Goal: Information Seeking & Learning: Learn about a topic

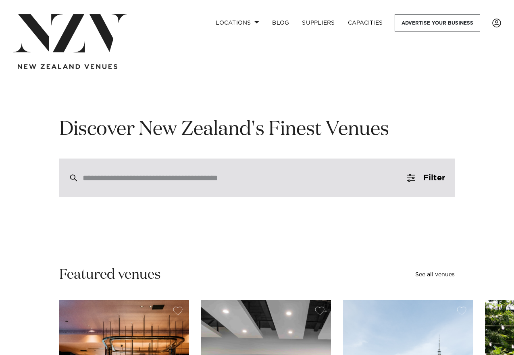
click at [186, 182] on input "search" at bounding box center [240, 177] width 314 height 9
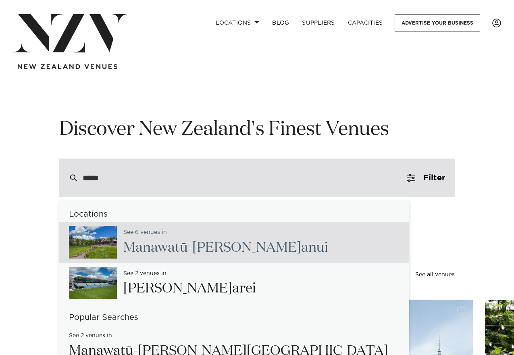
type input "*****"
type input "**********"
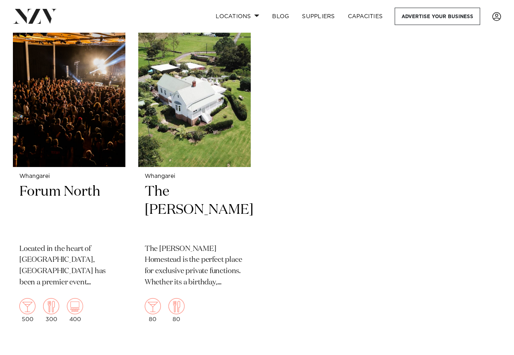
scroll to position [199, 0]
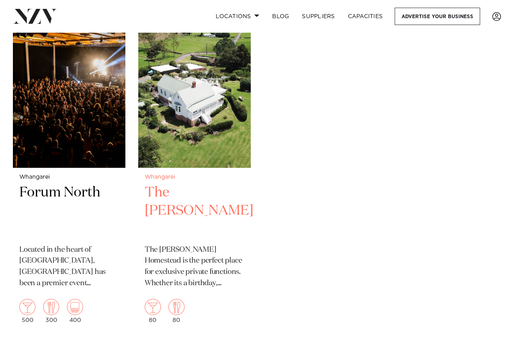
click at [189, 205] on h2 "The [PERSON_NAME]" at bounding box center [195, 210] width 100 height 54
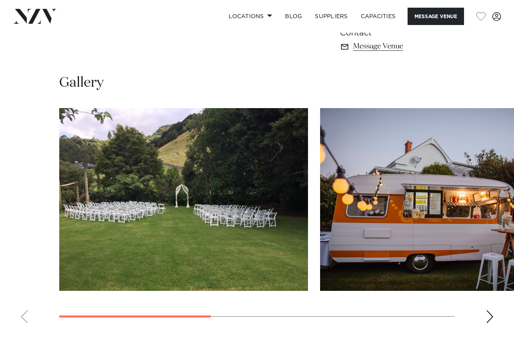
scroll to position [477, 0]
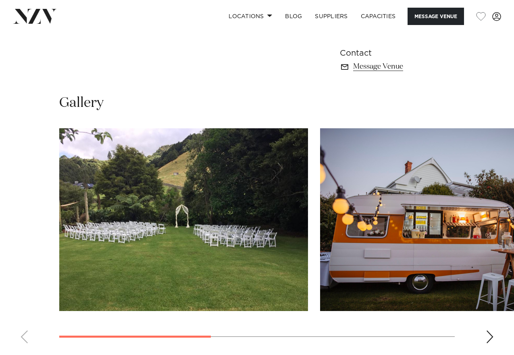
click at [495, 325] on swiper-container at bounding box center [257, 238] width 514 height 221
click at [485, 318] on swiper-container at bounding box center [257, 238] width 514 height 221
click at [494, 321] on swiper-container at bounding box center [257, 238] width 514 height 221
click at [492, 330] on div "Next slide" at bounding box center [490, 336] width 8 height 13
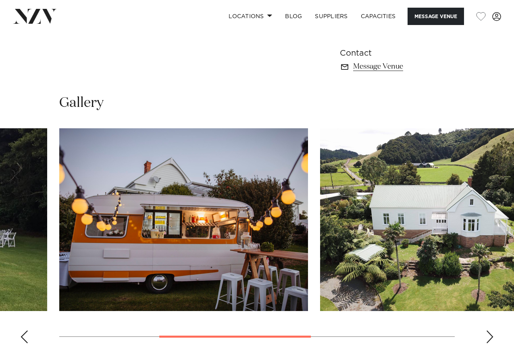
click at [492, 330] on div "Next slide" at bounding box center [490, 336] width 8 height 13
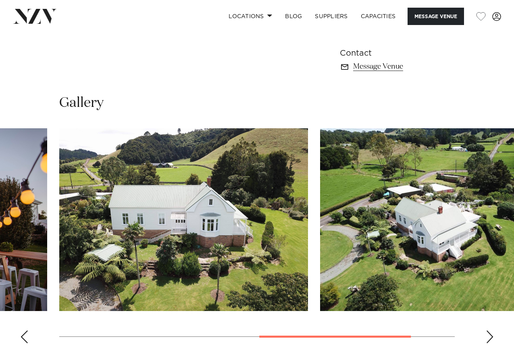
click at [492, 330] on div "Next slide" at bounding box center [490, 336] width 8 height 13
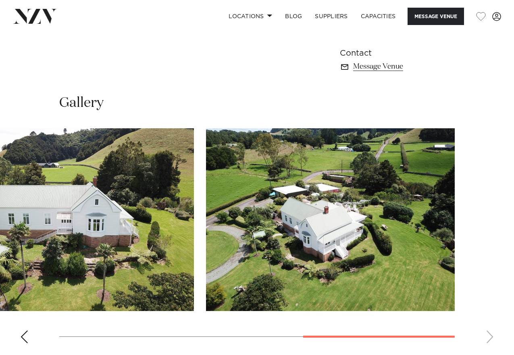
click at [492, 324] on swiper-container at bounding box center [257, 238] width 514 height 221
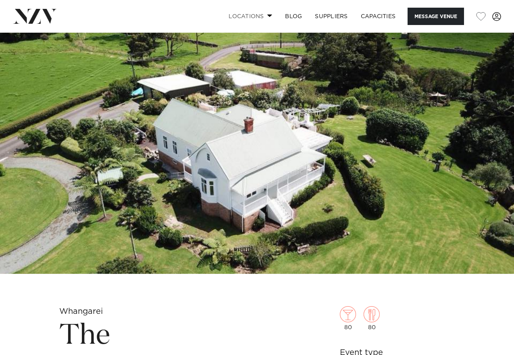
scroll to position [0, 0]
click at [268, 15] on span at bounding box center [269, 15] width 5 height 3
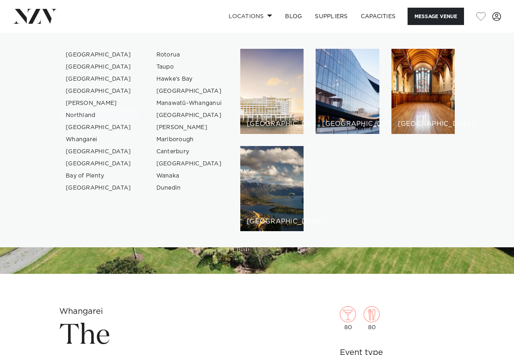
click at [85, 115] on link "Northland" at bounding box center [98, 115] width 79 height 12
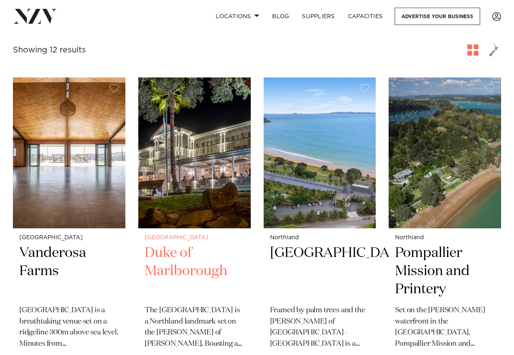
scroll to position [298, 0]
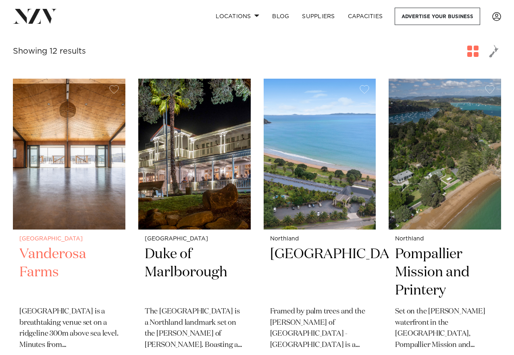
click at [62, 245] on h2 "Vanderosa Farms" at bounding box center [69, 272] width 100 height 54
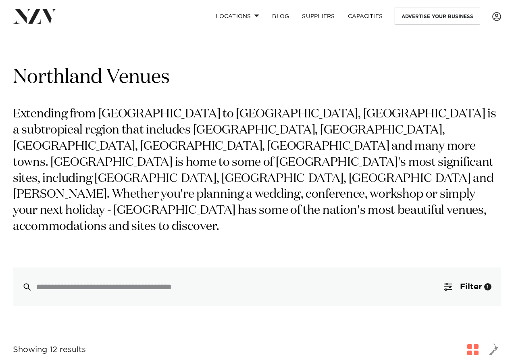
scroll to position [0, 0]
